Goal: Navigation & Orientation: Find specific page/section

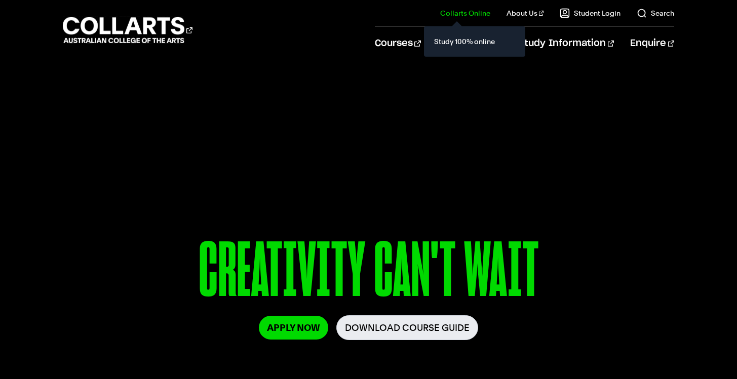
click at [490, 14] on link "Collarts Online" at bounding box center [465, 13] width 50 height 10
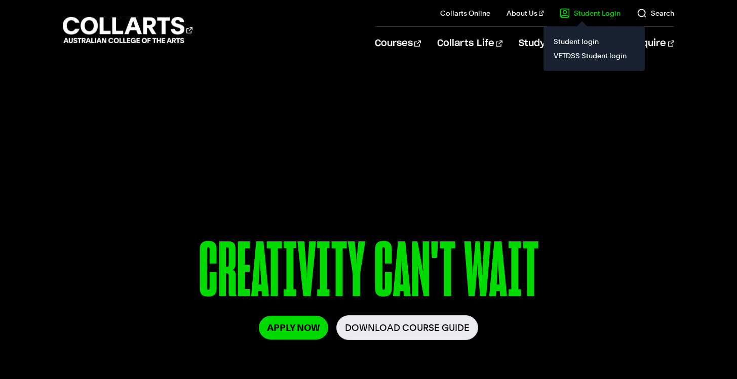
click at [606, 17] on link "Student Login" at bounding box center [590, 13] width 61 height 10
click at [591, 38] on link "Student login" at bounding box center [594, 41] width 85 height 14
